Goal: Find specific page/section: Find specific page/section

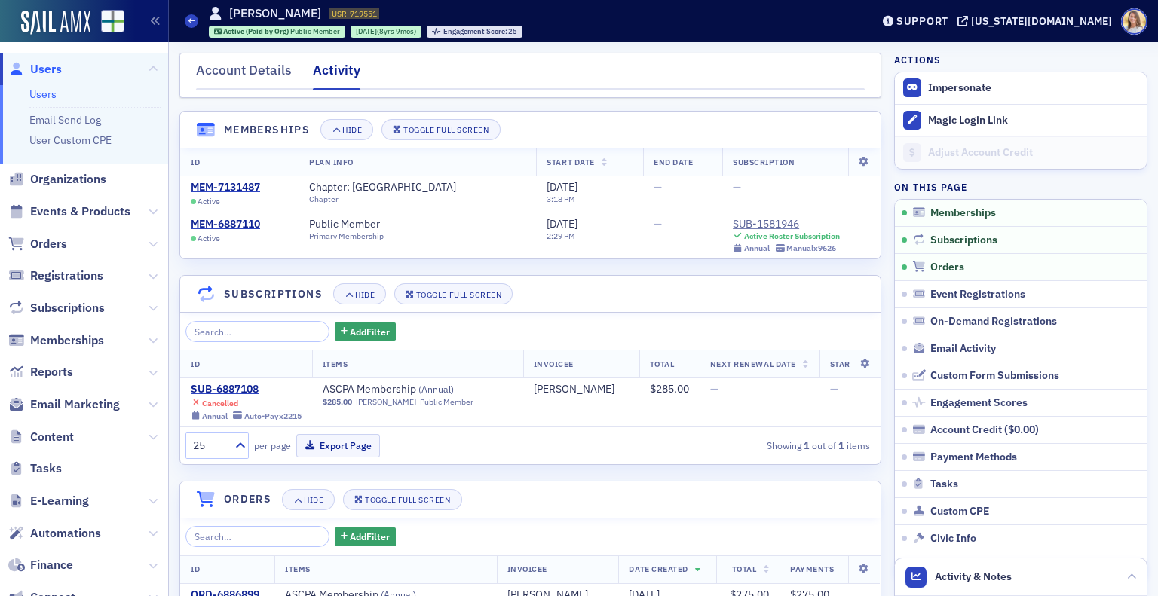
click at [38, 67] on span "Users" at bounding box center [46, 69] width 32 height 17
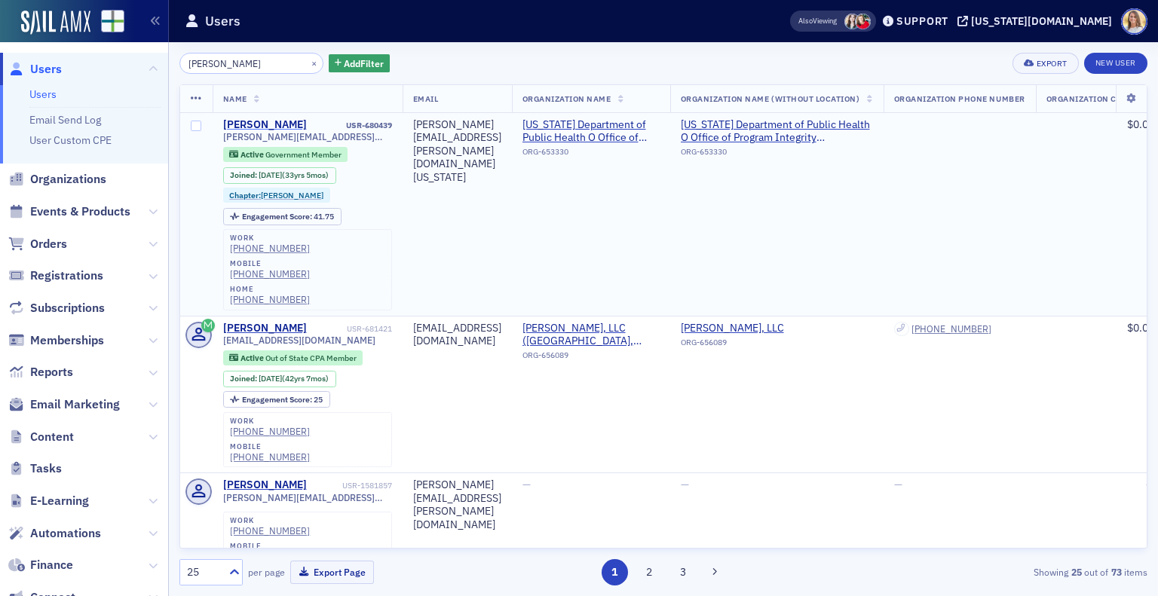
type input "[PERSON_NAME]"
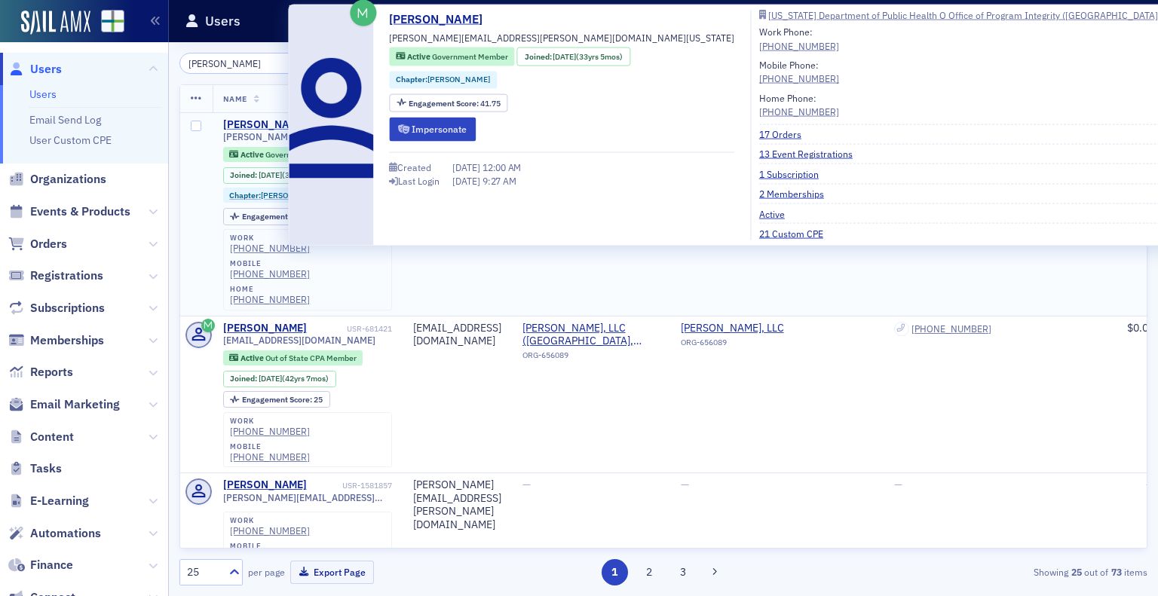
click at [267, 118] on div "[PERSON_NAME]" at bounding box center [265, 125] width 84 height 14
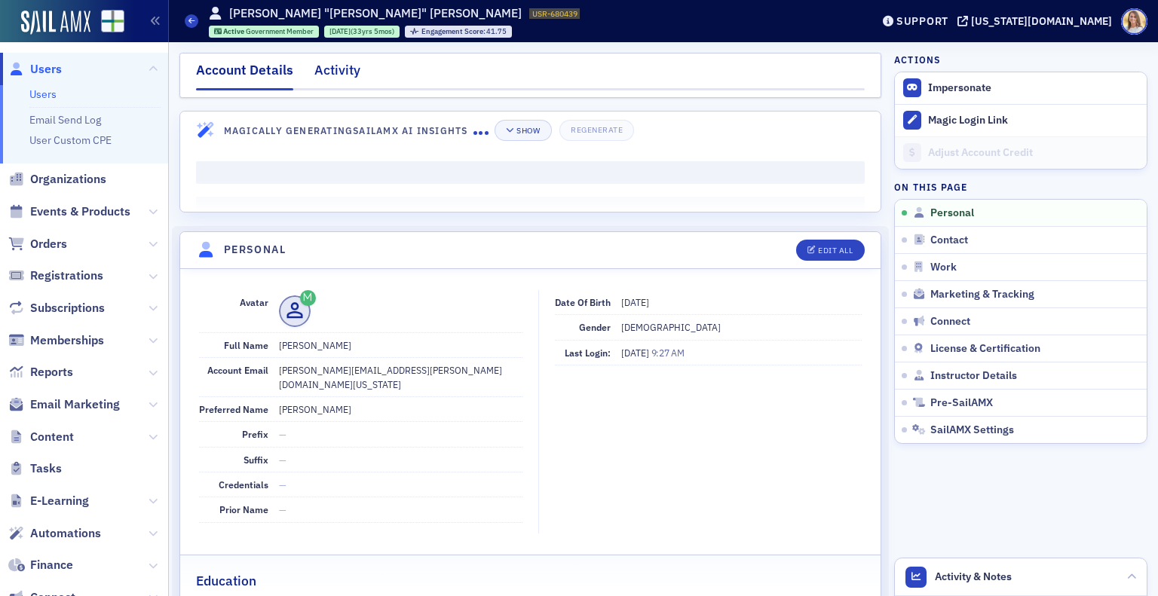
click at [328, 71] on div "Activity" at bounding box center [337, 74] width 46 height 28
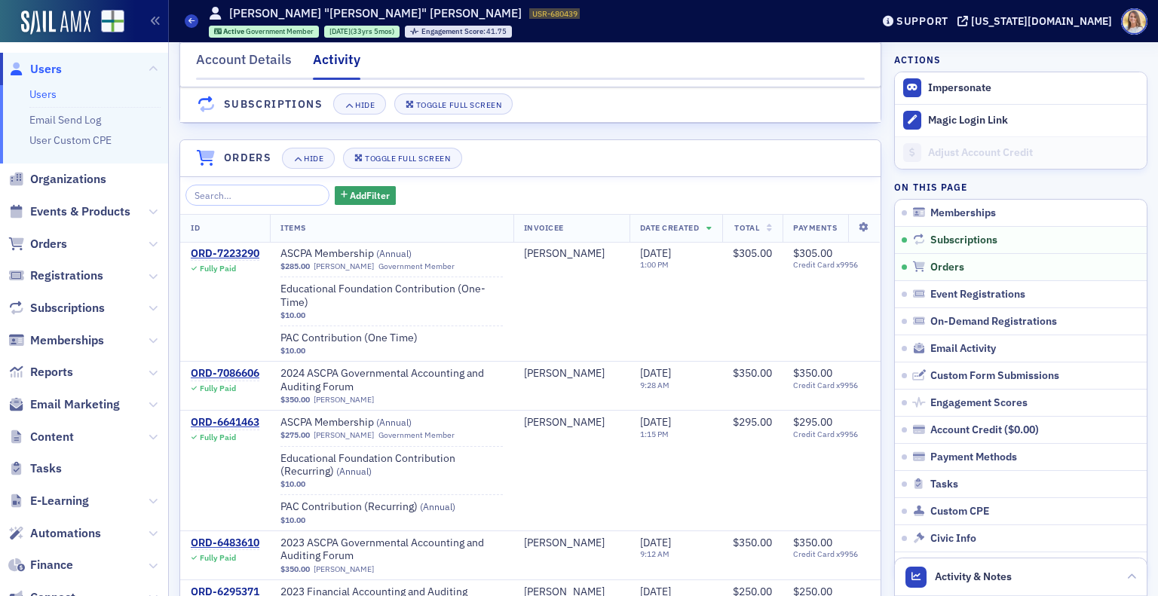
scroll to position [335, 0]
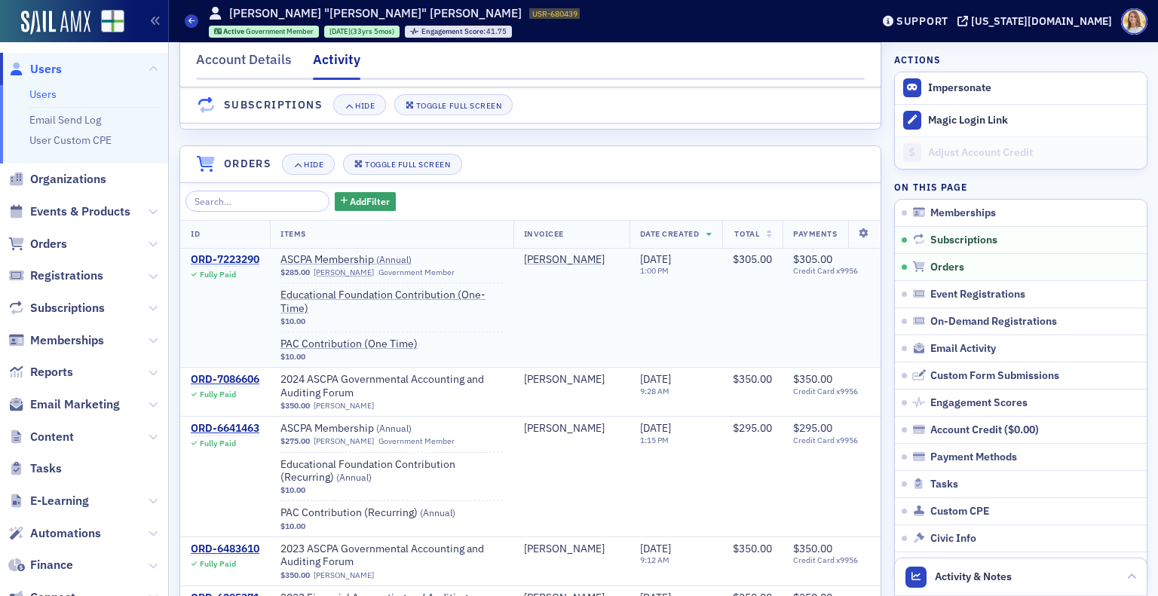
click at [219, 267] on div "ORD-7223290" at bounding box center [225, 260] width 69 height 14
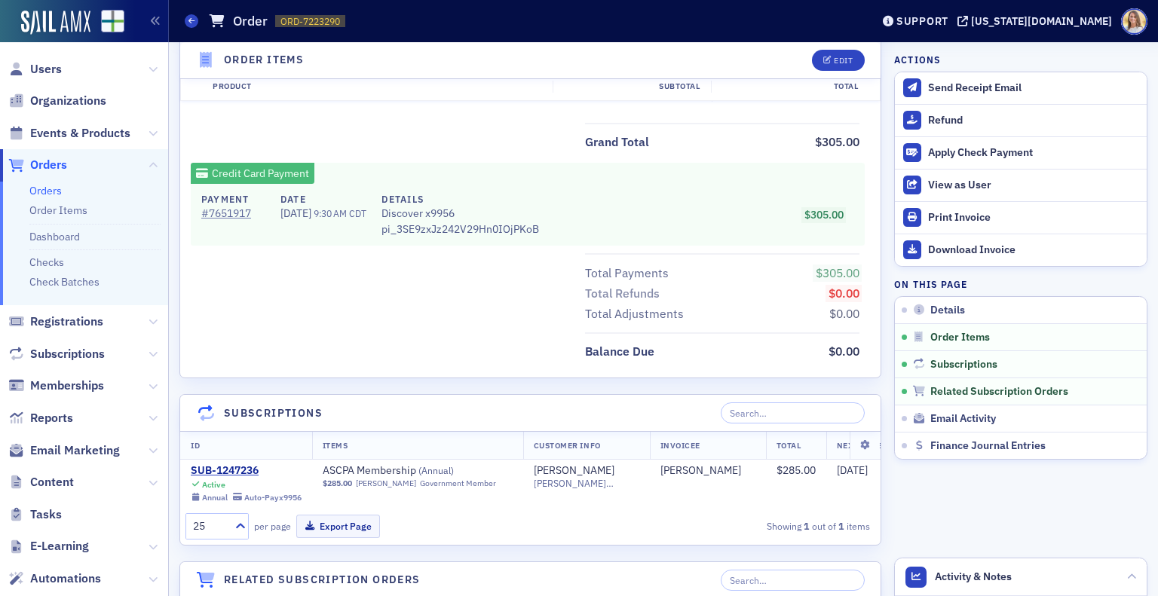
scroll to position [751, 0]
